Goal: Task Accomplishment & Management: Complete application form

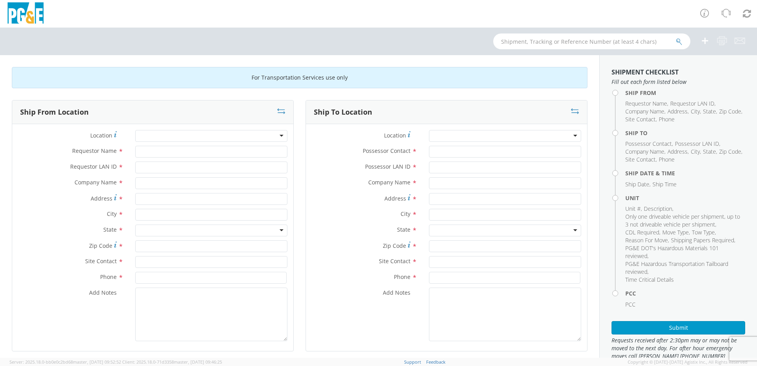
click at [177, 129] on div "Location * (OBSOLETE) [PERSON_NAME] SC - GC TRAILER (OBSOLETE) [GEOGRAPHIC_DATA…" at bounding box center [152, 237] width 281 height 227
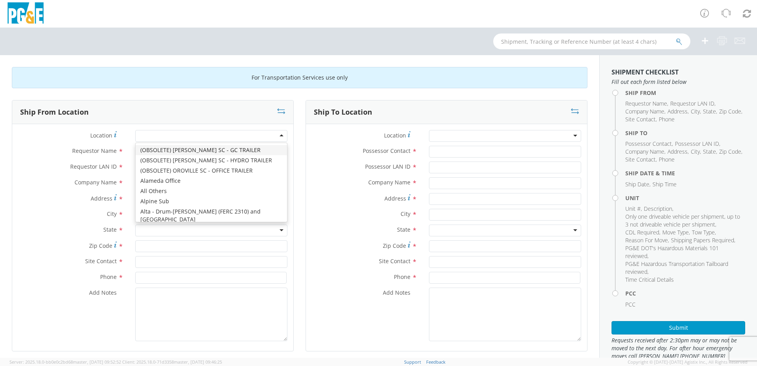
click at [179, 136] on div at bounding box center [211, 136] width 152 height 12
type input "oak"
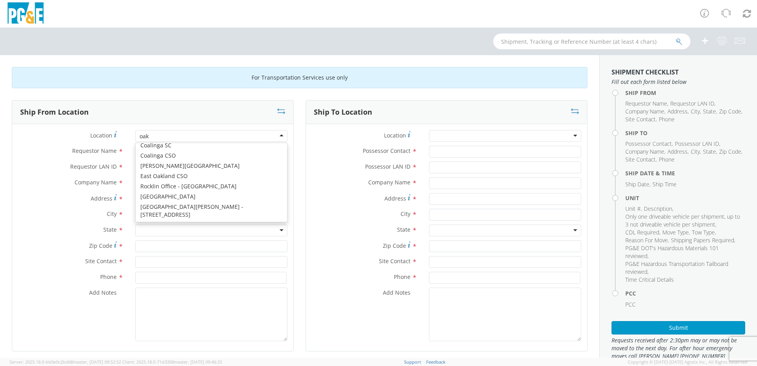
scroll to position [2, 0]
type input "PG&E"
type input "[STREET_ADDRESS]"
type input "[GEOGRAPHIC_DATA]"
type input "94601"
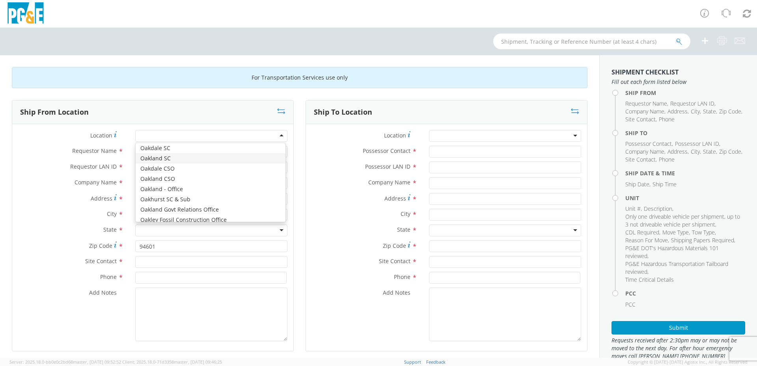
scroll to position [0, 0]
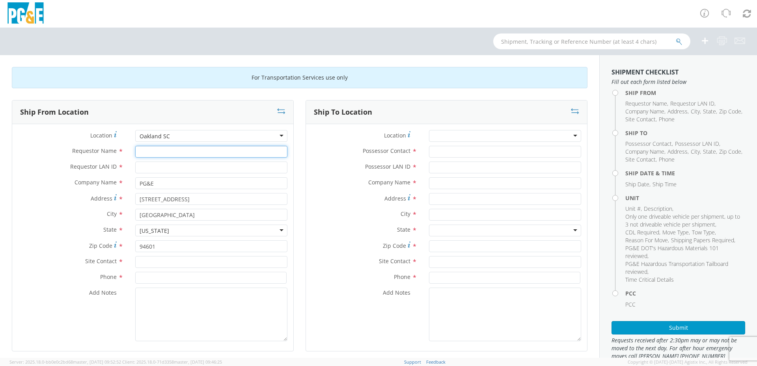
click at [171, 153] on input "Requestor Name *" at bounding box center [211, 152] width 152 height 12
type input "[PERSON_NAME]"
click at [171, 166] on input "Requestor LAN ID *" at bounding box center [211, 168] width 152 height 12
type input "gyy1"
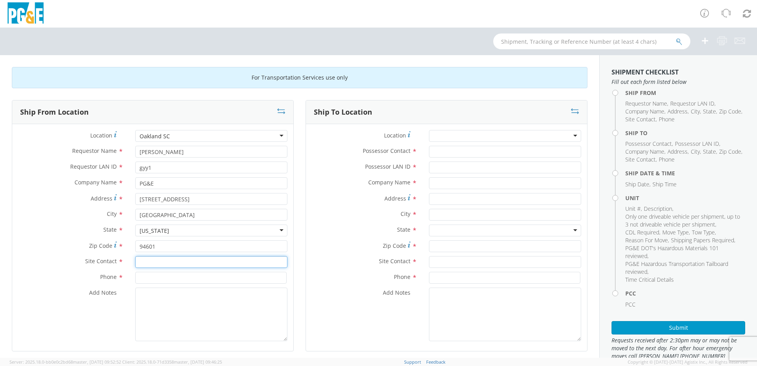
click at [169, 264] on input "text" at bounding box center [211, 262] width 152 height 12
type input "[PERSON_NAME]"
click at [192, 277] on input at bounding box center [210, 278] width 151 height 12
type input "5104372400"
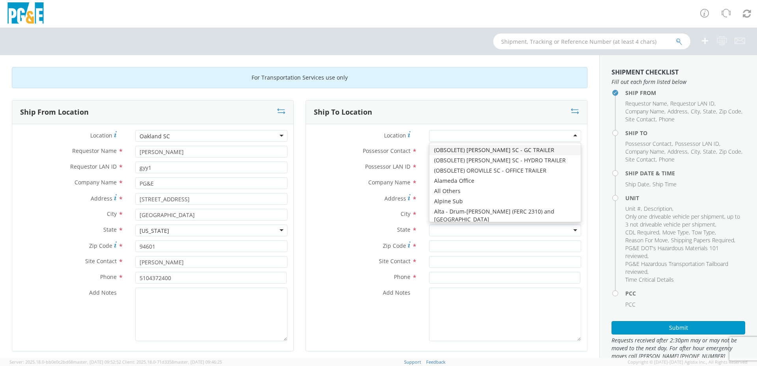
click at [458, 132] on div at bounding box center [505, 136] width 152 height 12
click at [320, 193] on label "Address *" at bounding box center [364, 198] width 117 height 11
click at [429, 193] on input "Address *" at bounding box center [505, 199] width 152 height 12
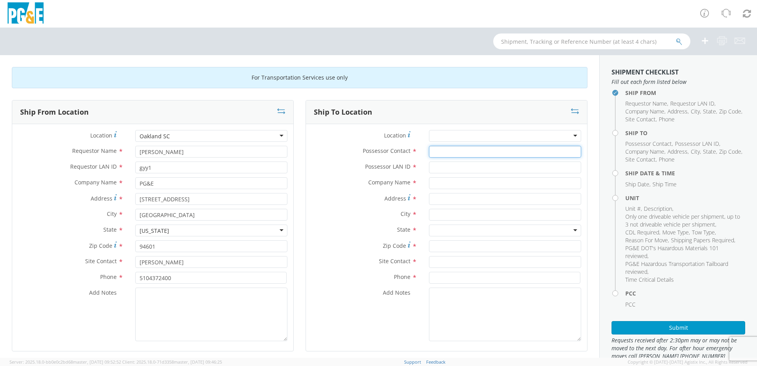
click at [464, 152] on input "Possessor Contact *" at bounding box center [505, 152] width 152 height 12
type input "[PERSON_NAME]"
click at [451, 164] on input "Possessor LAN ID *" at bounding box center [505, 168] width 152 height 12
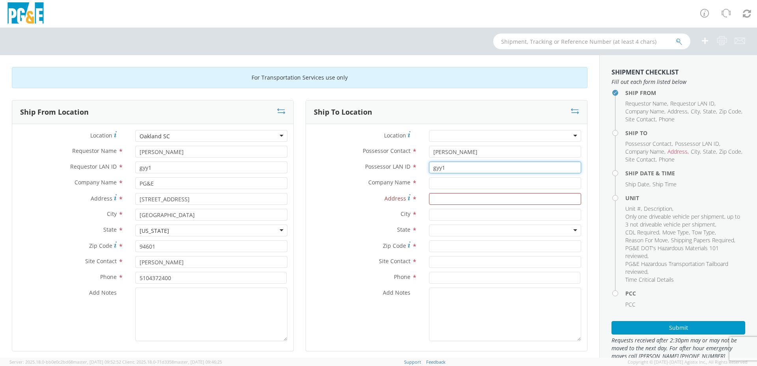
type input "gyy1"
click at [462, 180] on input "text" at bounding box center [505, 183] width 152 height 12
type input "[GEOGRAPHIC_DATA]"
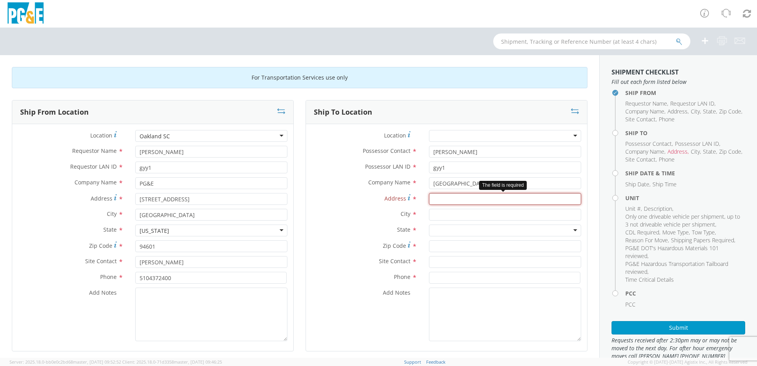
click at [469, 201] on input "Address *" at bounding box center [505, 199] width 152 height 12
click at [445, 199] on input "Address *" at bounding box center [505, 199] width 152 height 12
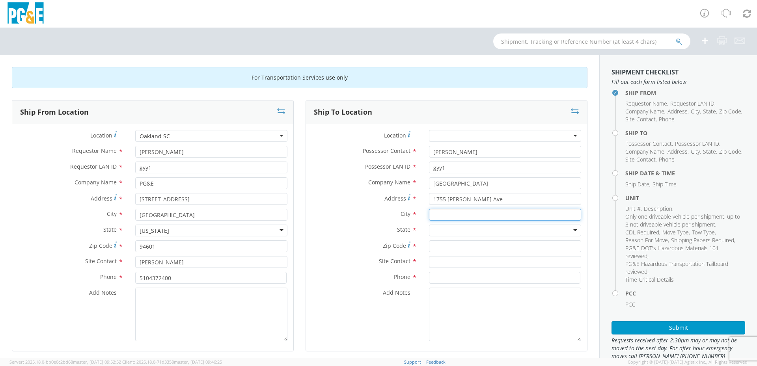
click at [463, 210] on input "text" at bounding box center [505, 215] width 152 height 12
click at [445, 198] on input "1755 [PERSON_NAME] Ave" at bounding box center [505, 199] width 152 height 12
click at [461, 214] on input "text" at bounding box center [505, 215] width 152 height 12
drag, startPoint x: 481, startPoint y: 204, endPoint x: 426, endPoint y: 203, distance: 55.2
click at [429, 203] on input "1755 [PERSON_NAME] Ave" at bounding box center [505, 199] width 152 height 12
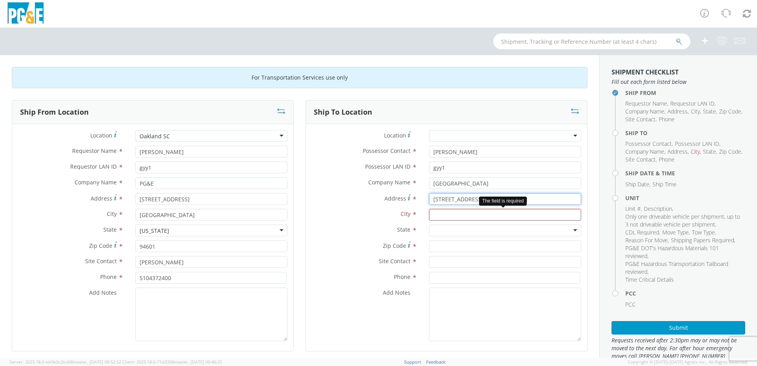
type input "[STREET_ADDRESS][PERSON_NAME]"
click at [466, 214] on input "text" at bounding box center [505, 215] width 152 height 12
type input "[GEOGRAPHIC_DATA]"
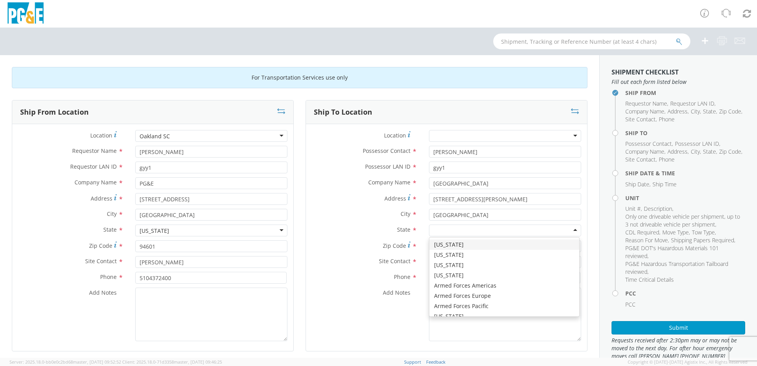
click at [468, 227] on div at bounding box center [505, 231] width 152 height 12
type input "ca"
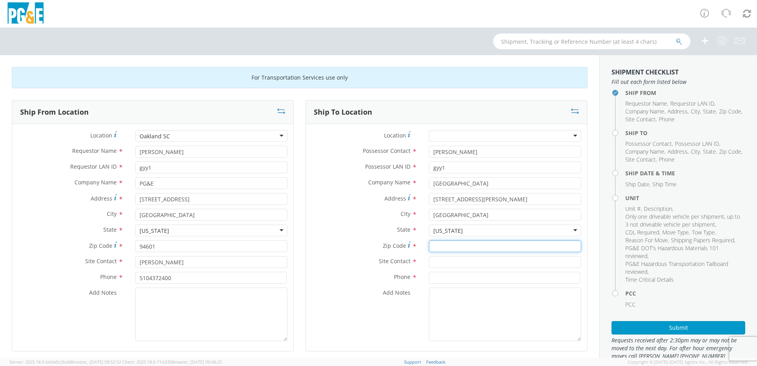
click at [448, 246] on input "Zip Code *" at bounding box center [505, 246] width 152 height 12
type input "94621"
click at [441, 262] on input "text" at bounding box center [505, 262] width 152 height 12
type input "d"
type input "servive adviser"
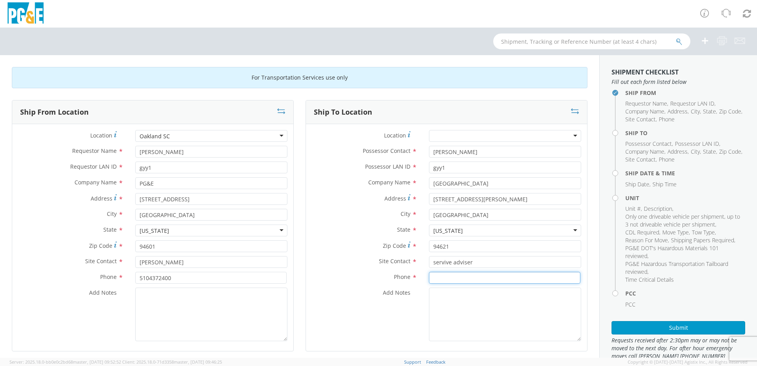
click at [494, 276] on input at bounding box center [504, 278] width 151 height 12
type input "[PHONE_NUMBER]"
click at [518, 314] on textarea "Add Notes *" at bounding box center [505, 315] width 152 height 54
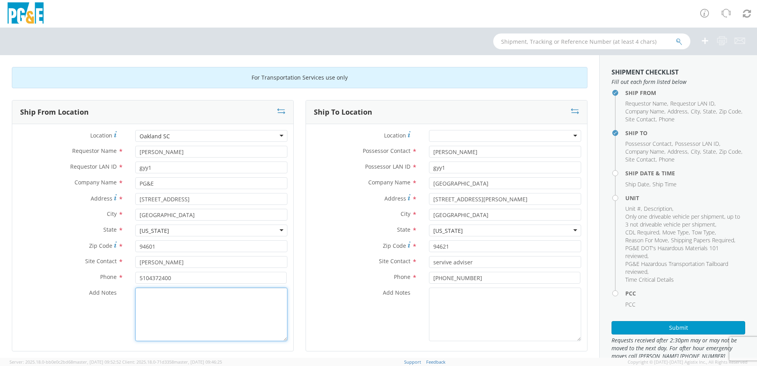
click at [162, 308] on textarea "Add Notes *" at bounding box center [211, 315] width 152 height 54
type textarea "i"
click at [247, 309] on textarea "unit is an electric vehicle. will not go into gear" at bounding box center [211, 315] width 152 height 54
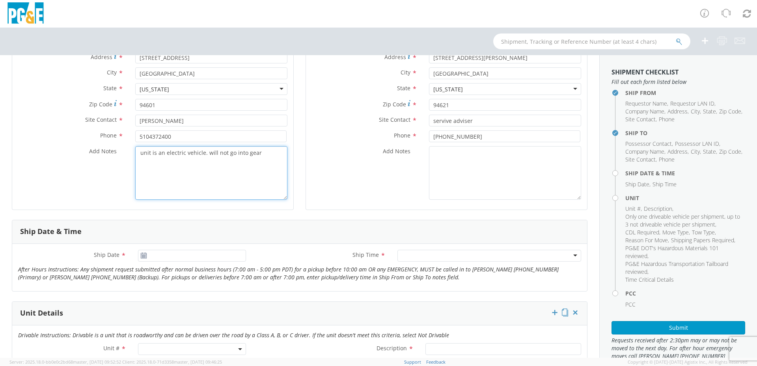
scroll to position [158, 0]
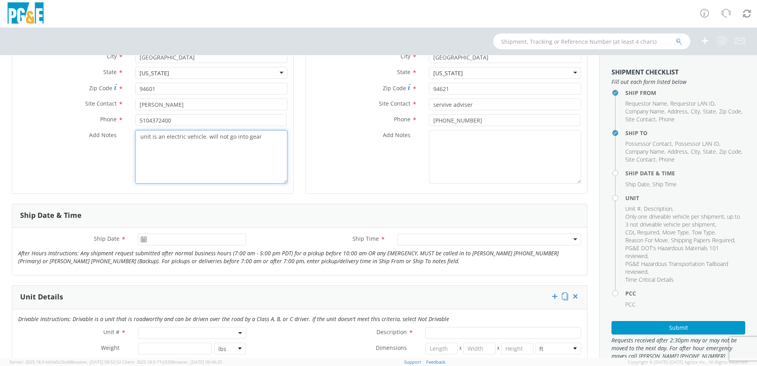
type textarea "unit is an electric vehicle. will not go into gear"
click at [140, 240] on icon at bounding box center [143, 239] width 7 height 6
click at [144, 239] on use at bounding box center [144, 239] width 6 height 6
type input "[DATE]"
click at [174, 240] on input "[DATE]" at bounding box center [192, 240] width 108 height 12
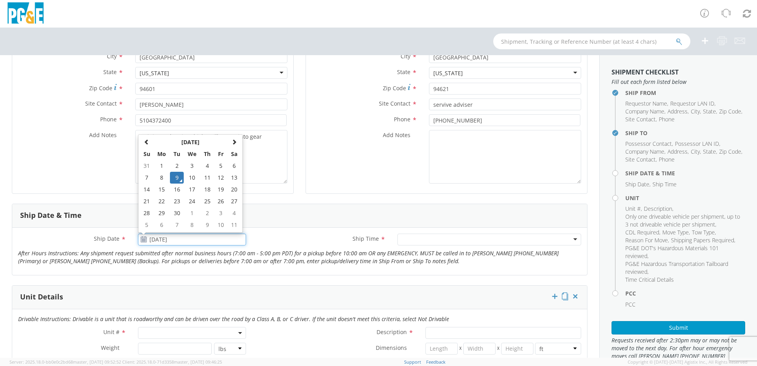
click at [173, 177] on td "9" at bounding box center [177, 178] width 14 height 12
click at [441, 239] on div at bounding box center [489, 240] width 184 height 12
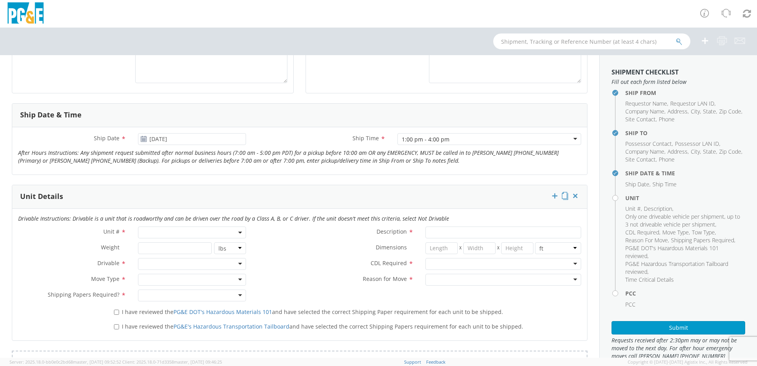
scroll to position [276, 0]
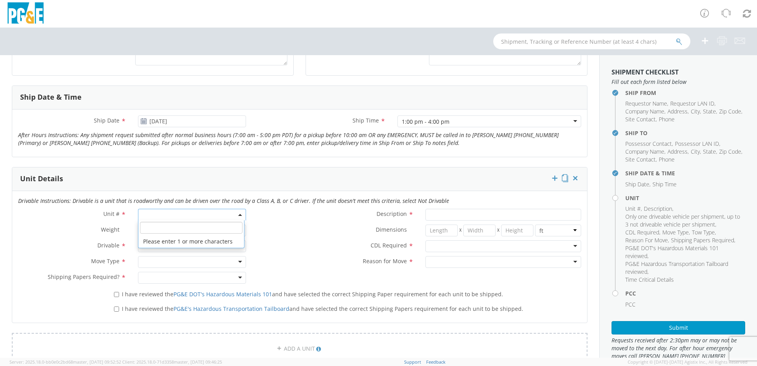
click at [160, 212] on span at bounding box center [192, 215] width 108 height 12
click at [166, 229] on input "search" at bounding box center [191, 228] width 103 height 12
type input "b40760"
type input "VAN; U/G CABLEMAN 16-19.5K 4X2"
type input "19000"
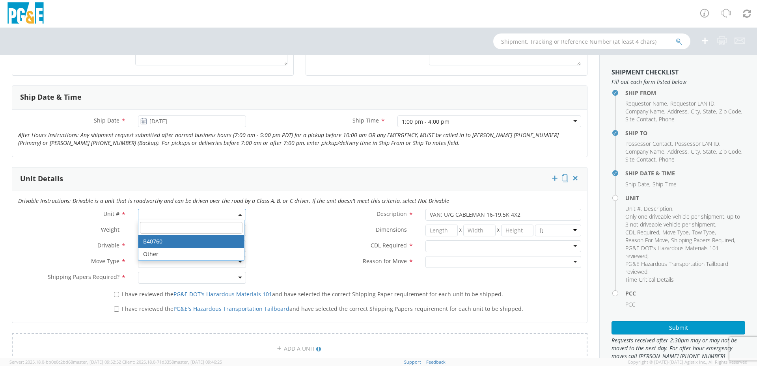
select select "B40760"
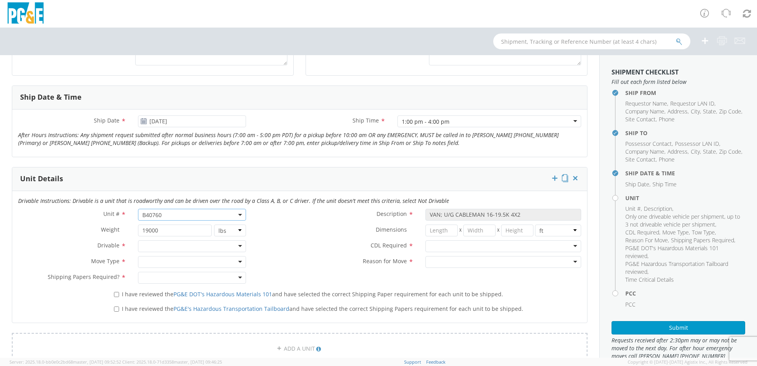
click at [158, 247] on div at bounding box center [192, 246] width 108 height 12
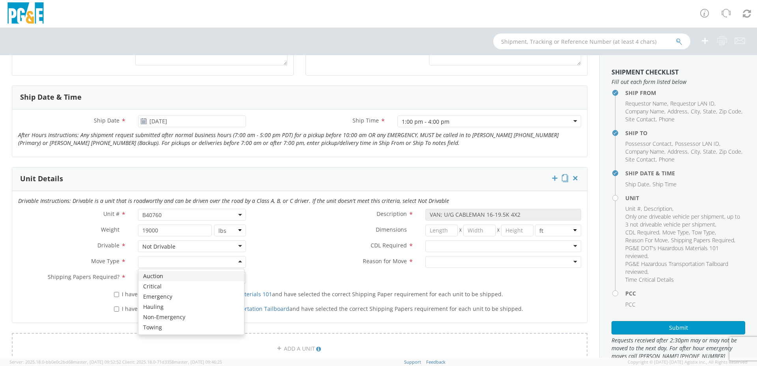
click at [161, 264] on div at bounding box center [192, 262] width 108 height 12
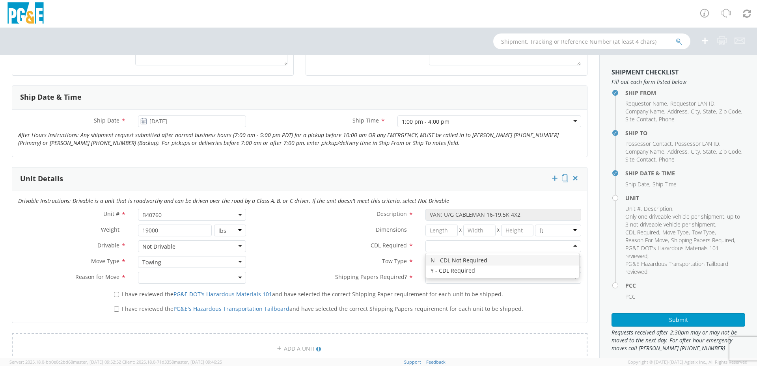
click at [457, 247] on div at bounding box center [503, 246] width 156 height 12
click at [443, 261] on div at bounding box center [503, 262] width 156 height 12
click at [326, 248] on label "CDL Required *" at bounding box center [335, 245] width 167 height 10
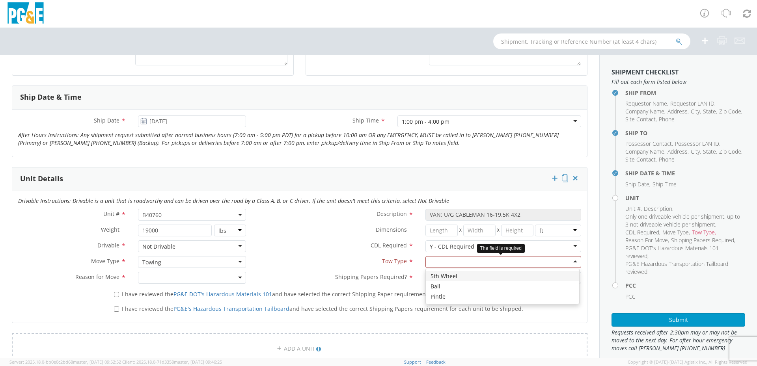
click at [567, 262] on div at bounding box center [503, 262] width 156 height 12
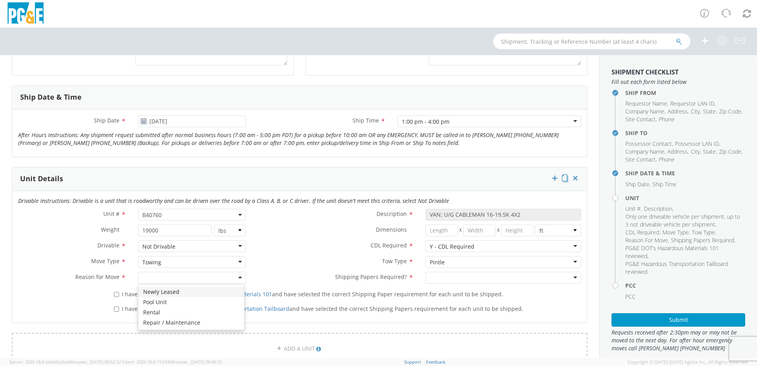
click at [191, 278] on div at bounding box center [192, 278] width 108 height 12
click at [239, 279] on div "Repair / Maintenance" at bounding box center [192, 278] width 108 height 12
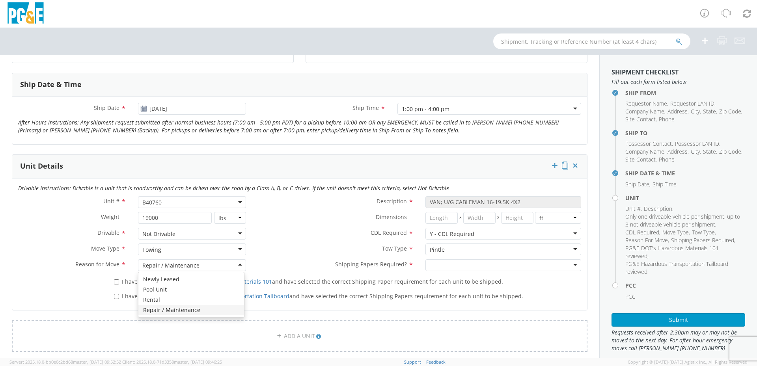
scroll to position [315, 0]
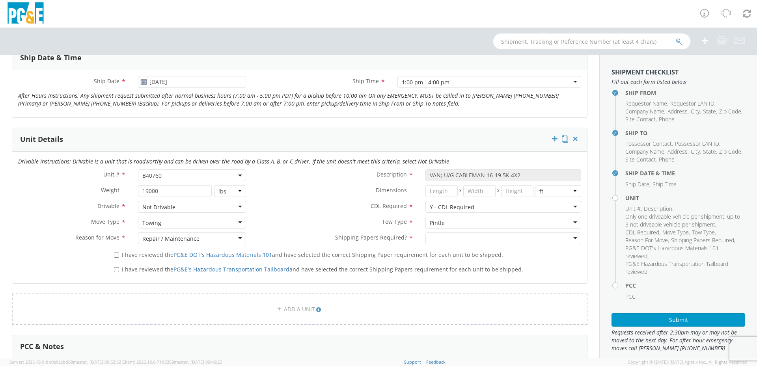
click at [49, 259] on div "I have reviewed the PG&E DOT's Hazardous Materials 101 and have selected the co…" at bounding box center [299, 262] width 575 height 29
click at [195, 224] on div "Towing" at bounding box center [192, 223] width 108 height 12
click at [318, 224] on label "Tow Type *" at bounding box center [335, 222] width 167 height 10
click at [446, 239] on div at bounding box center [503, 239] width 156 height 12
click at [115, 257] on input "I have reviewed the PG&E DOT's Hazardous Materials 101 and have selected the co…" at bounding box center [116, 255] width 5 height 5
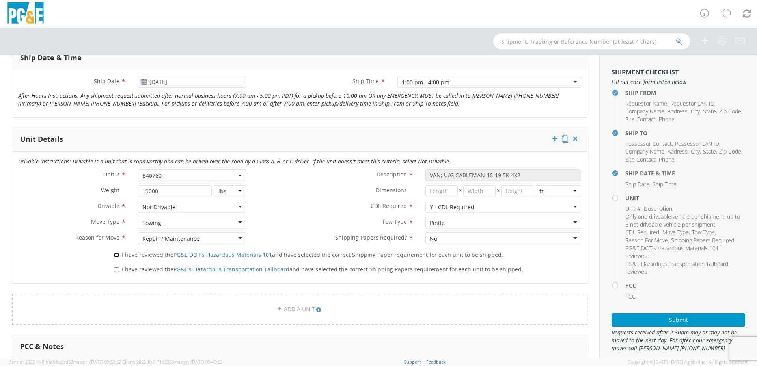
checkbox input "true"
click at [116, 271] on input "I have reviewed the PG&E's Hazardous Transportation Tailboard and have selected…" at bounding box center [116, 269] width 5 height 5
checkbox input "true"
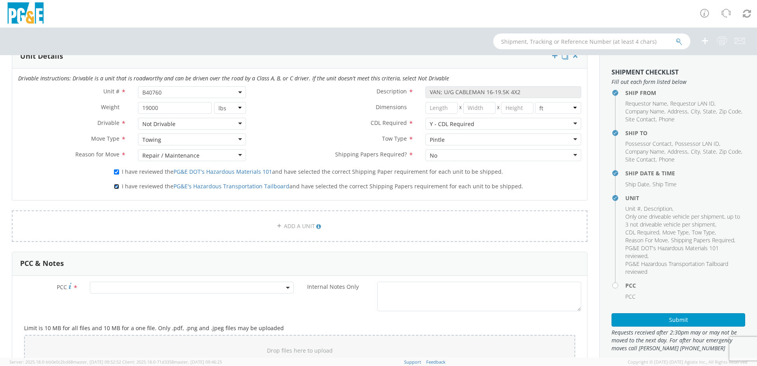
scroll to position [433, 0]
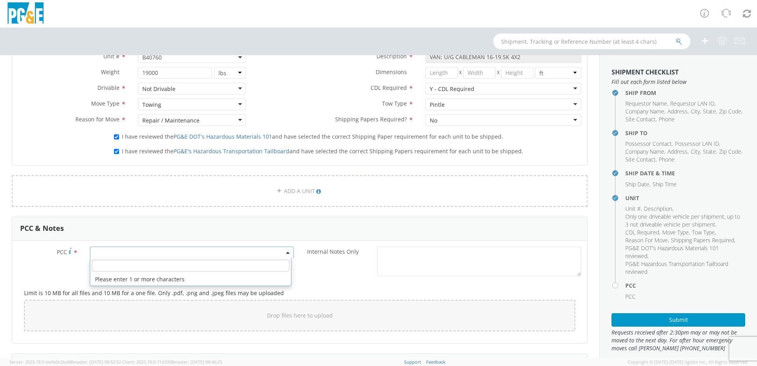
click at [151, 254] on span at bounding box center [192, 253] width 204 height 12
drag, startPoint x: 156, startPoint y: 269, endPoint x: 165, endPoint y: 269, distance: 9.1
click at [162, 269] on input "number" at bounding box center [190, 266] width 197 height 12
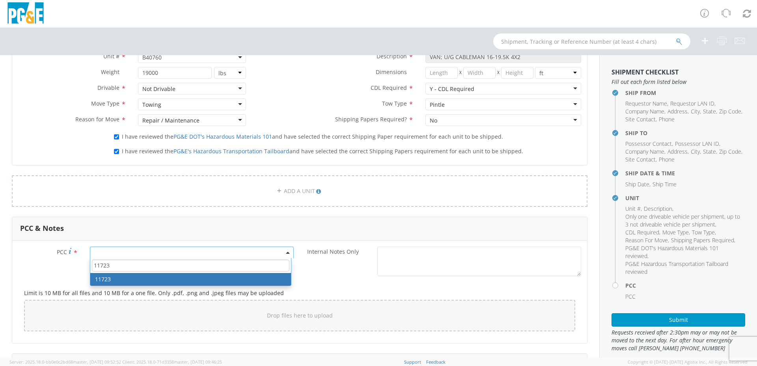
type input "11723"
select select "11723"
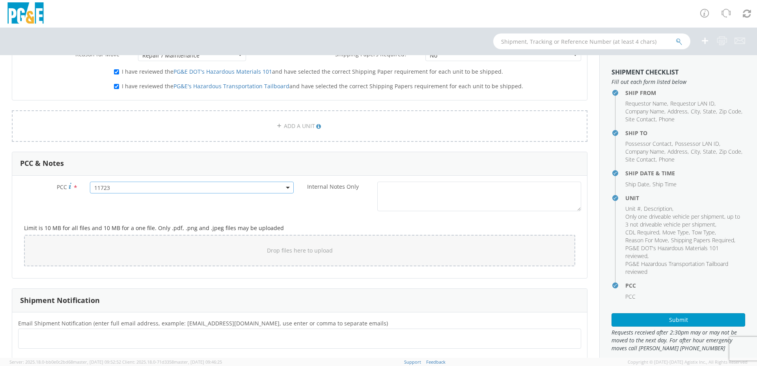
scroll to position [512, 0]
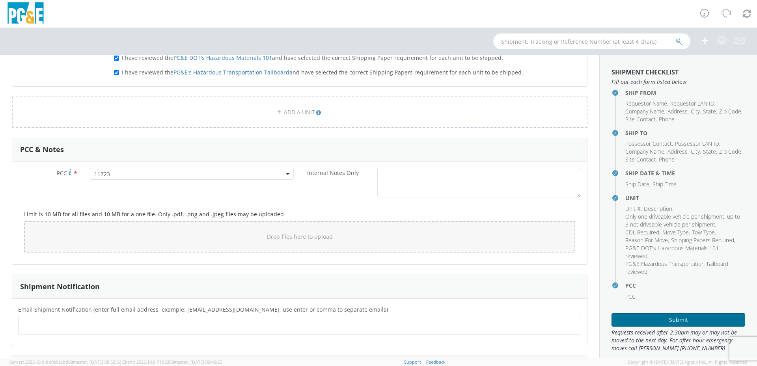
click at [698, 323] on button "Submit" at bounding box center [678, 319] width 134 height 13
